Goal: Transaction & Acquisition: Purchase product/service

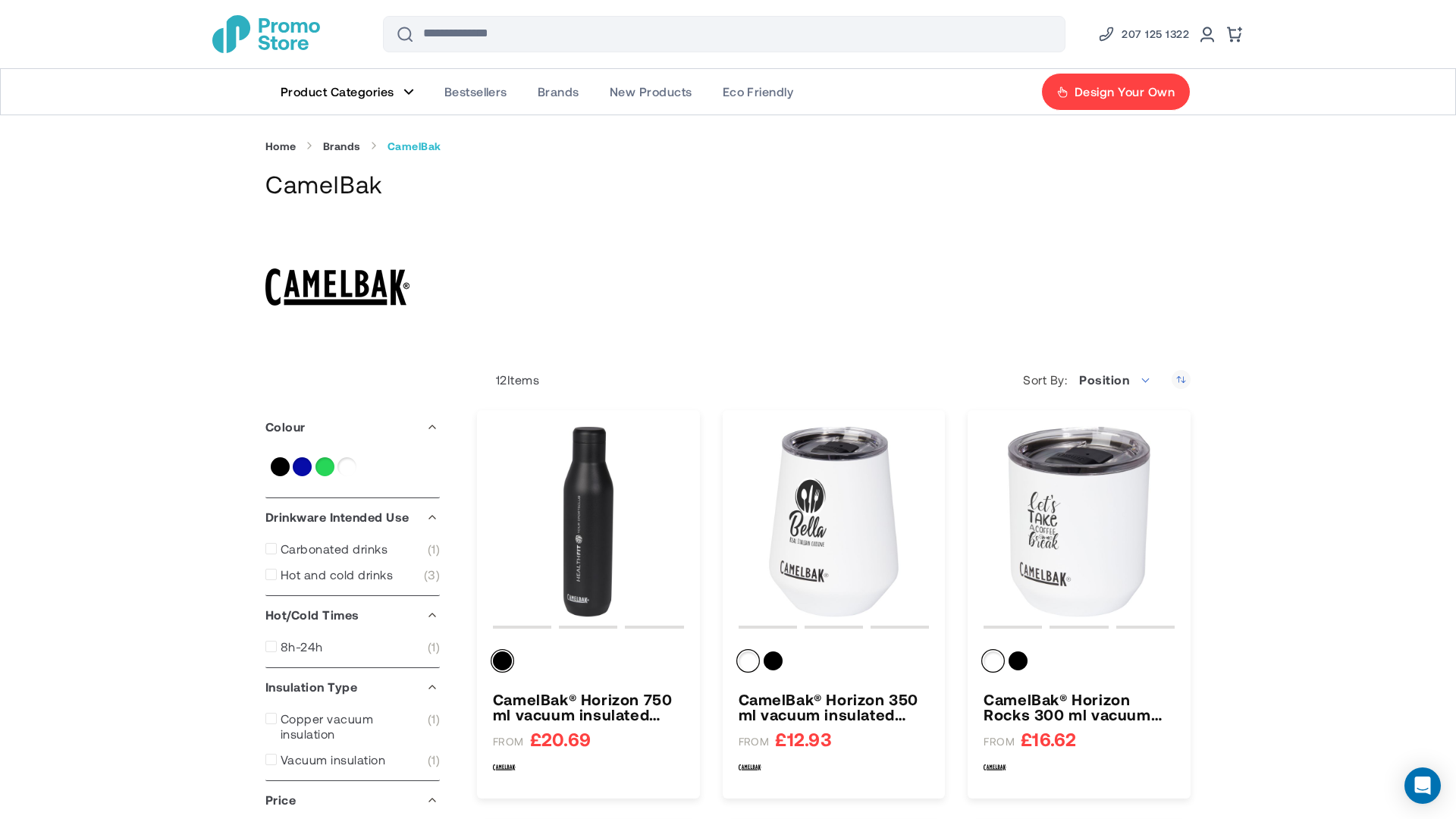
type input "*****"
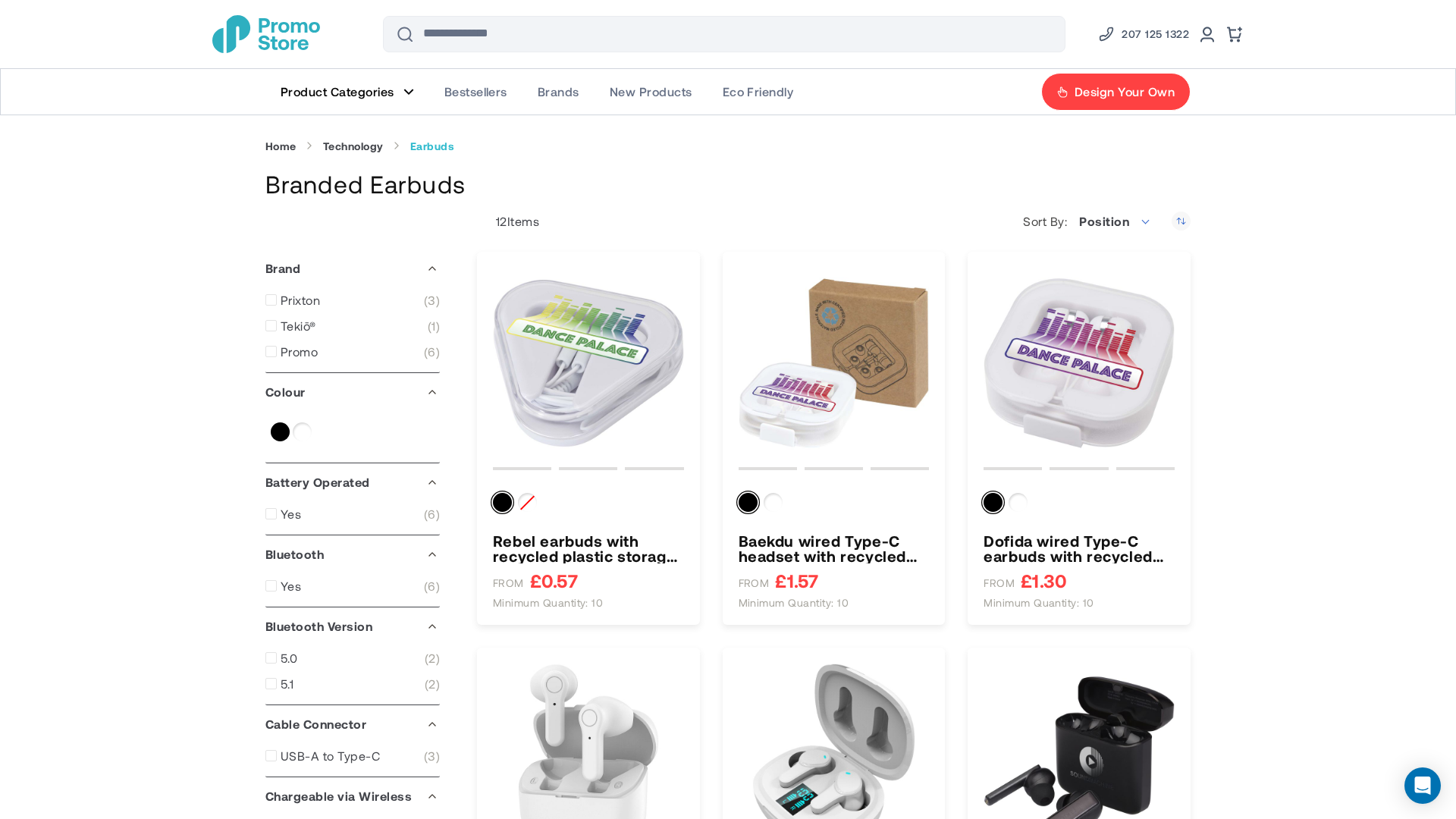
type input "****"
type input "*****"
